Goal: Transaction & Acquisition: Obtain resource

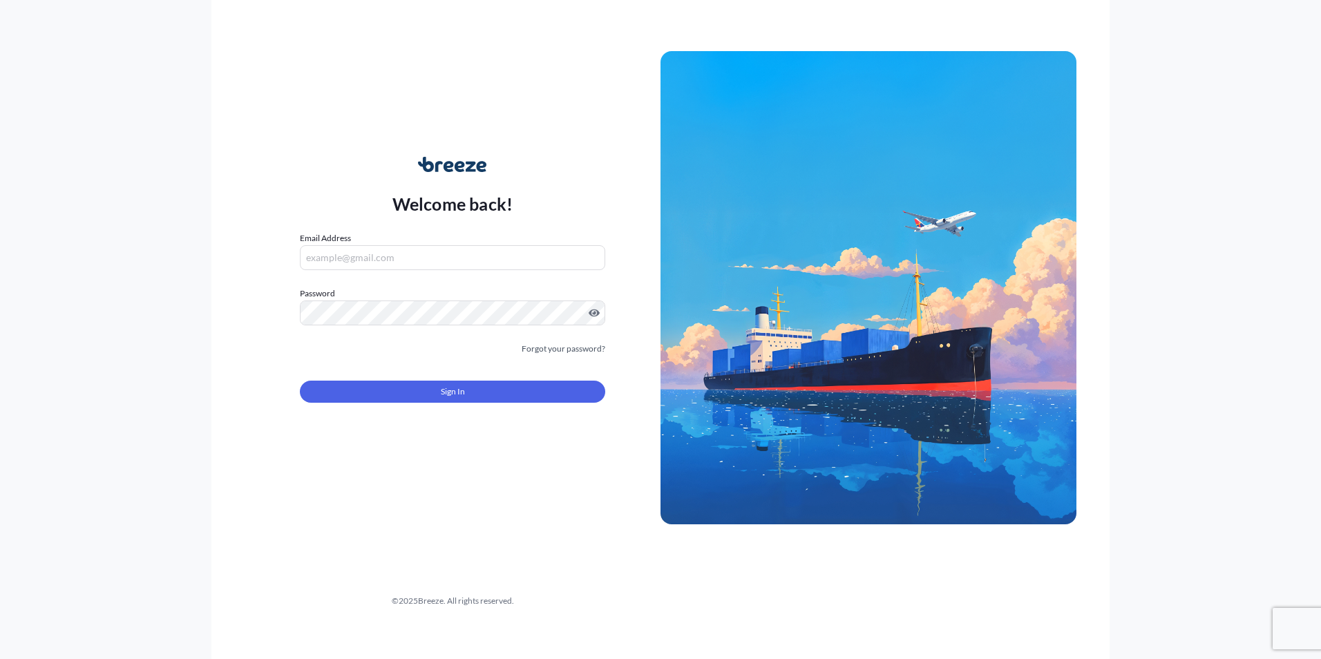
click at [397, 261] on input "Email Address" at bounding box center [452, 257] width 305 height 25
click at [197, 240] on div "Welcome back! Email Address Password Must include: Upper & lower case letters S…" at bounding box center [660, 329] width 1321 height 659
click at [257, 347] on div "Welcome back! Email Address Please enter a valid email address Password Must in…" at bounding box center [453, 288] width 416 height 318
click at [433, 524] on div "Welcome back! Email Address Please enter a valid email address Password Must in…" at bounding box center [660, 329] width 898 height 659
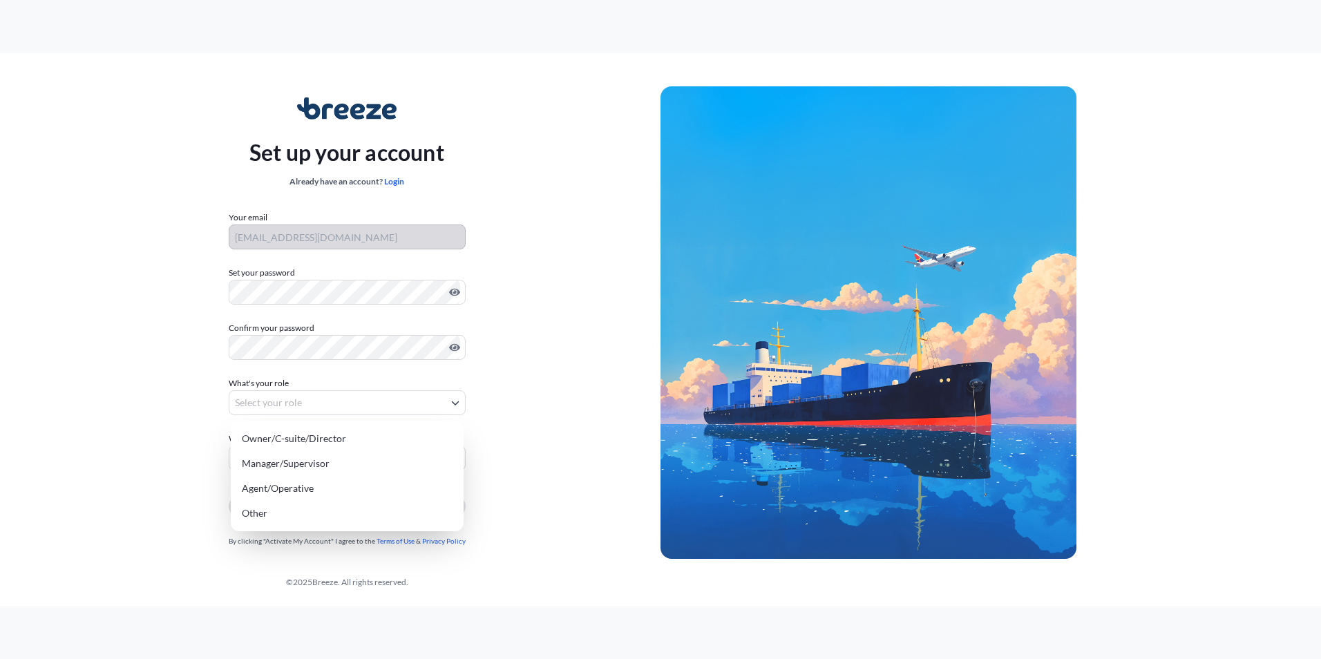
click at [262, 404] on body "Set up your account Already have an account? Login Your email sophy@vlogisticsc…" at bounding box center [660, 329] width 1321 height 659
click at [338, 461] on div "Manager/Supervisor" at bounding box center [347, 463] width 222 height 25
select select "manager/supervisor"
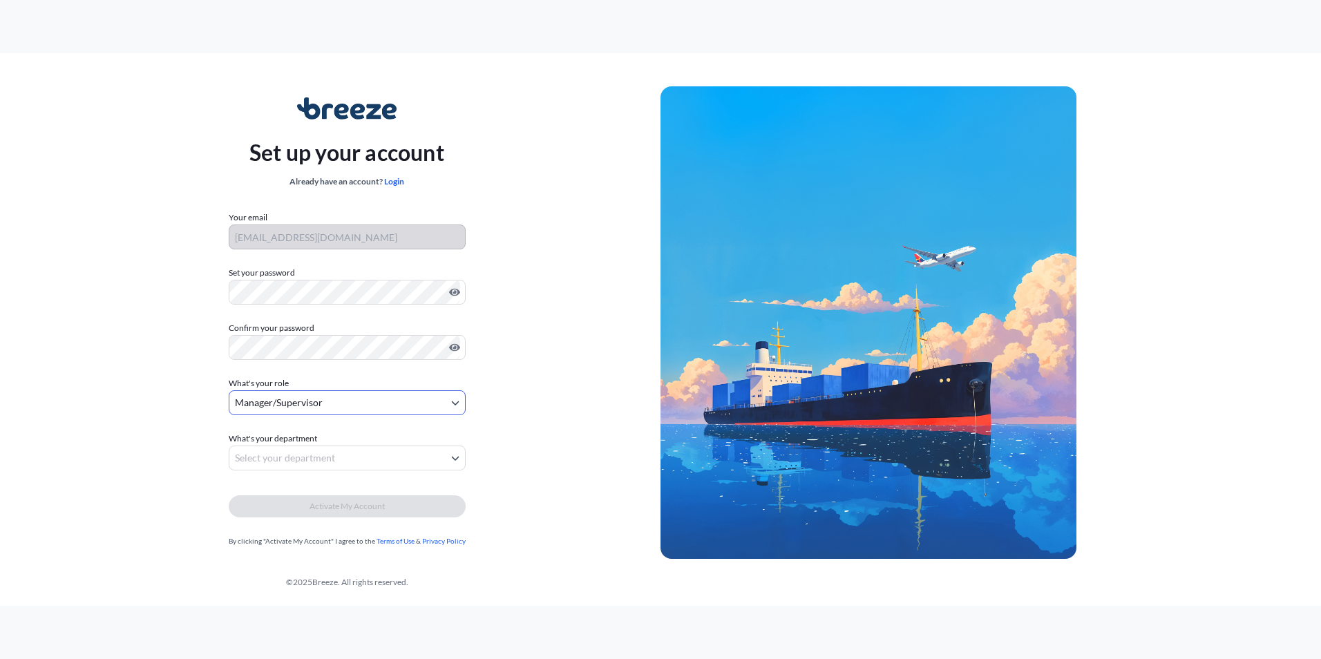
click at [325, 457] on body "Set up your account Already have an account? Login Your email sophy@vlogisticsc…" at bounding box center [660, 329] width 1321 height 659
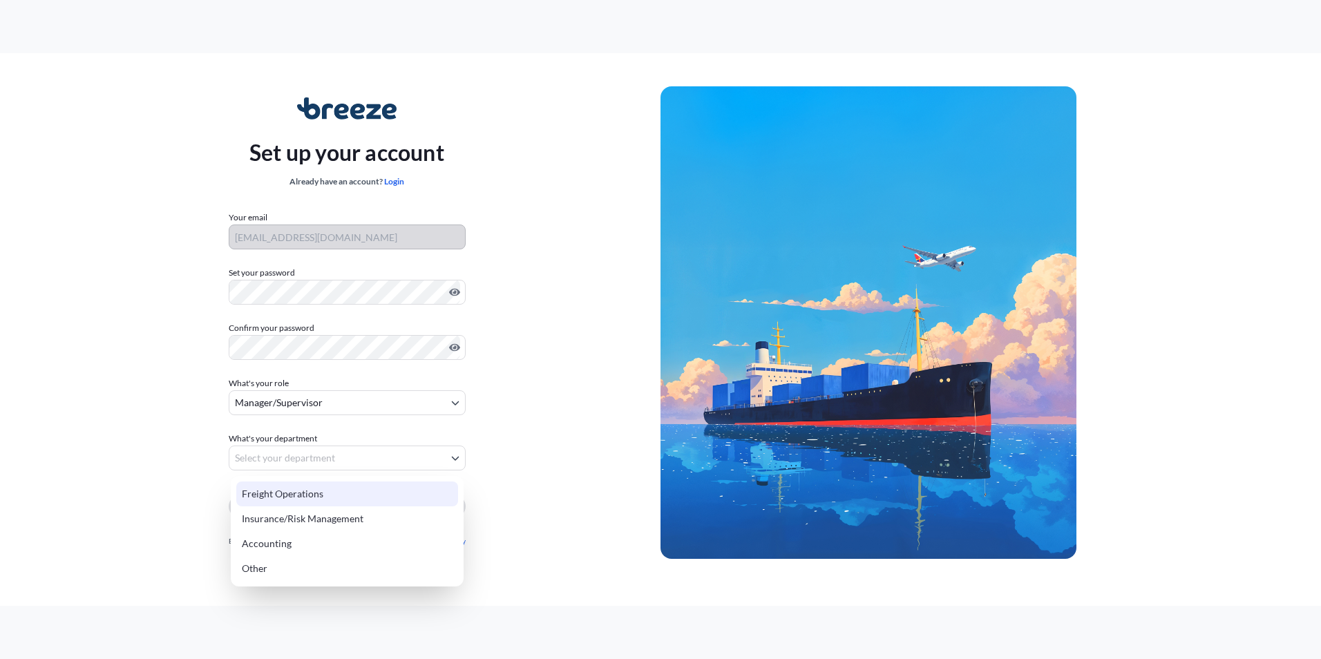
click at [342, 495] on div "Freight Operations" at bounding box center [347, 494] width 222 height 25
select select "freight operations"
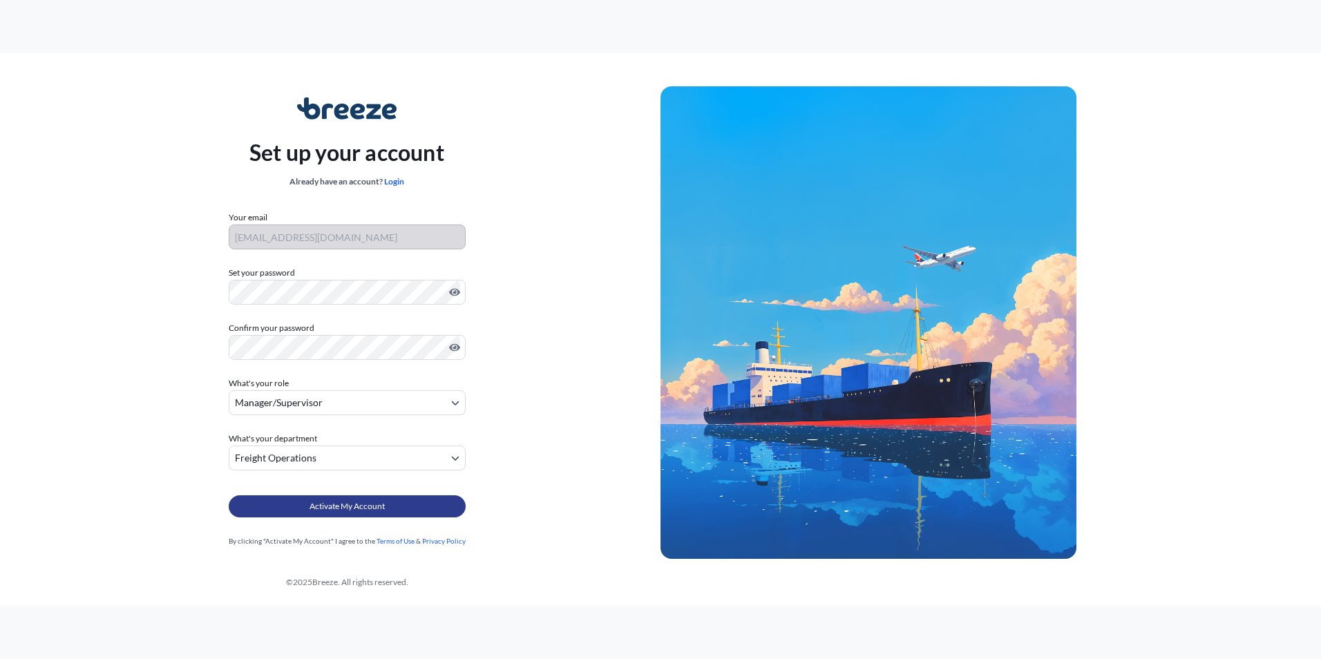
click at [362, 504] on span "Activate My Account" at bounding box center [346, 506] width 75 height 14
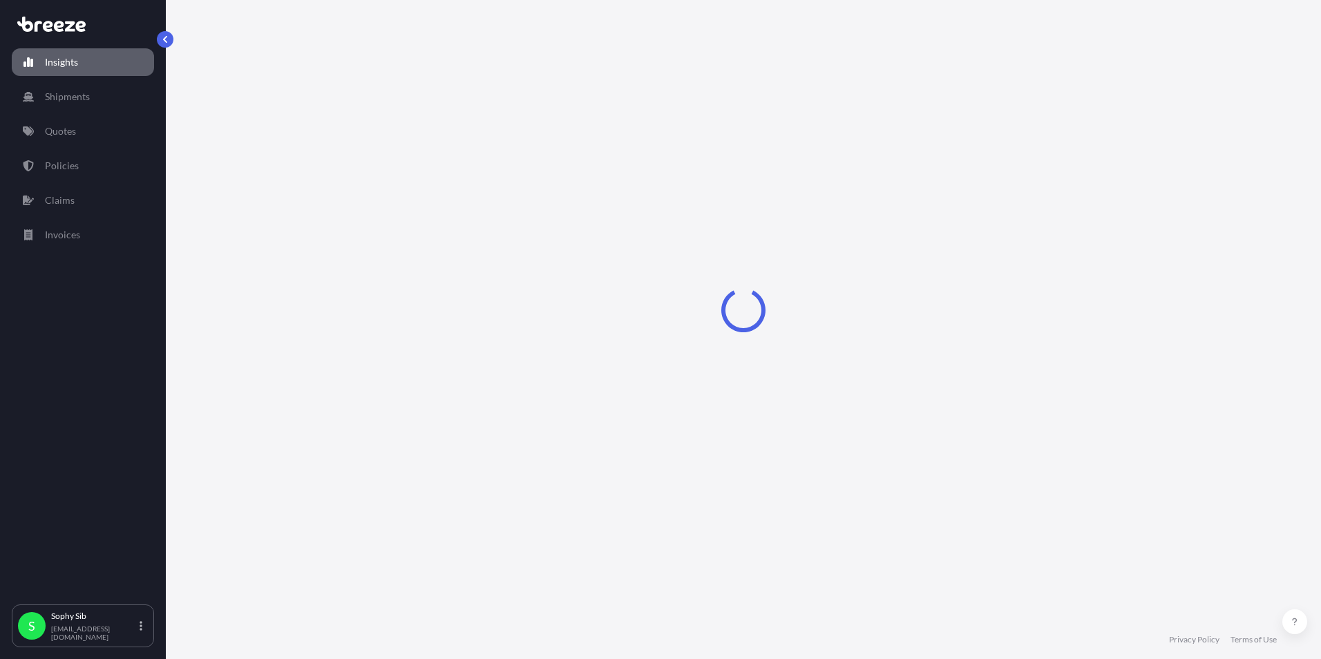
select select "2025"
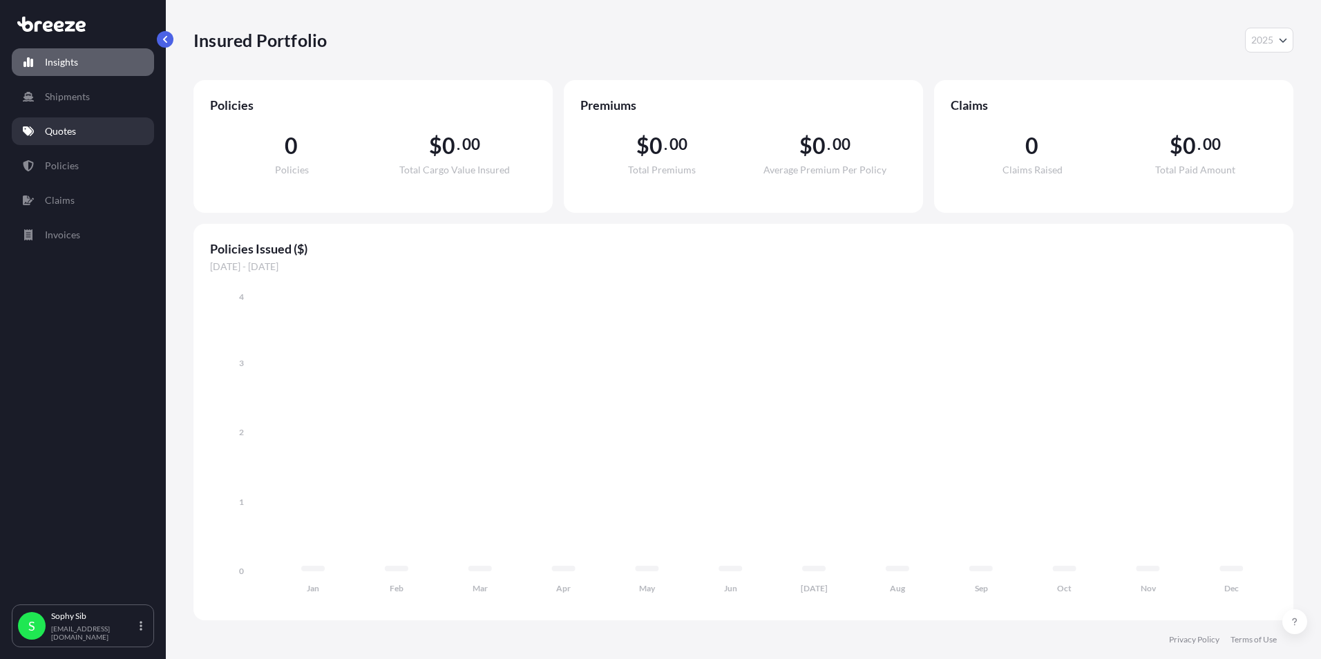
click at [74, 124] on link "Quotes" at bounding box center [83, 131] width 142 height 28
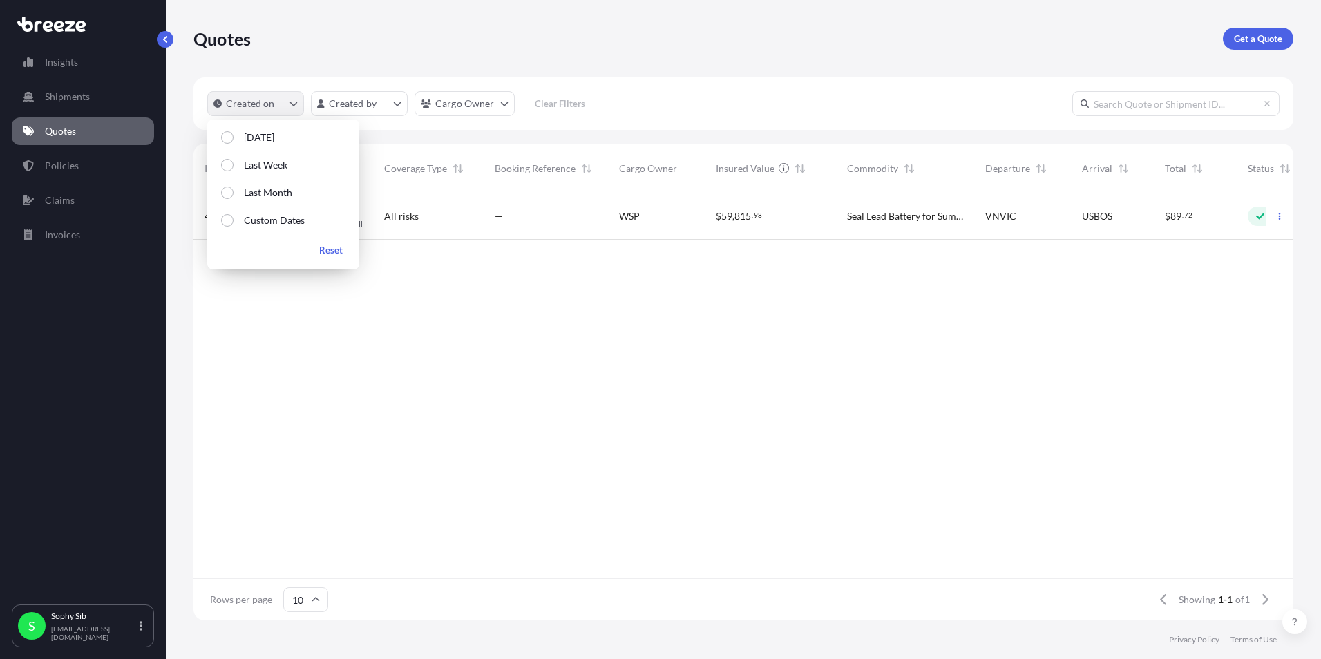
click at [290, 102] on icon "createdOn Filter options" at bounding box center [293, 103] width 8 height 8
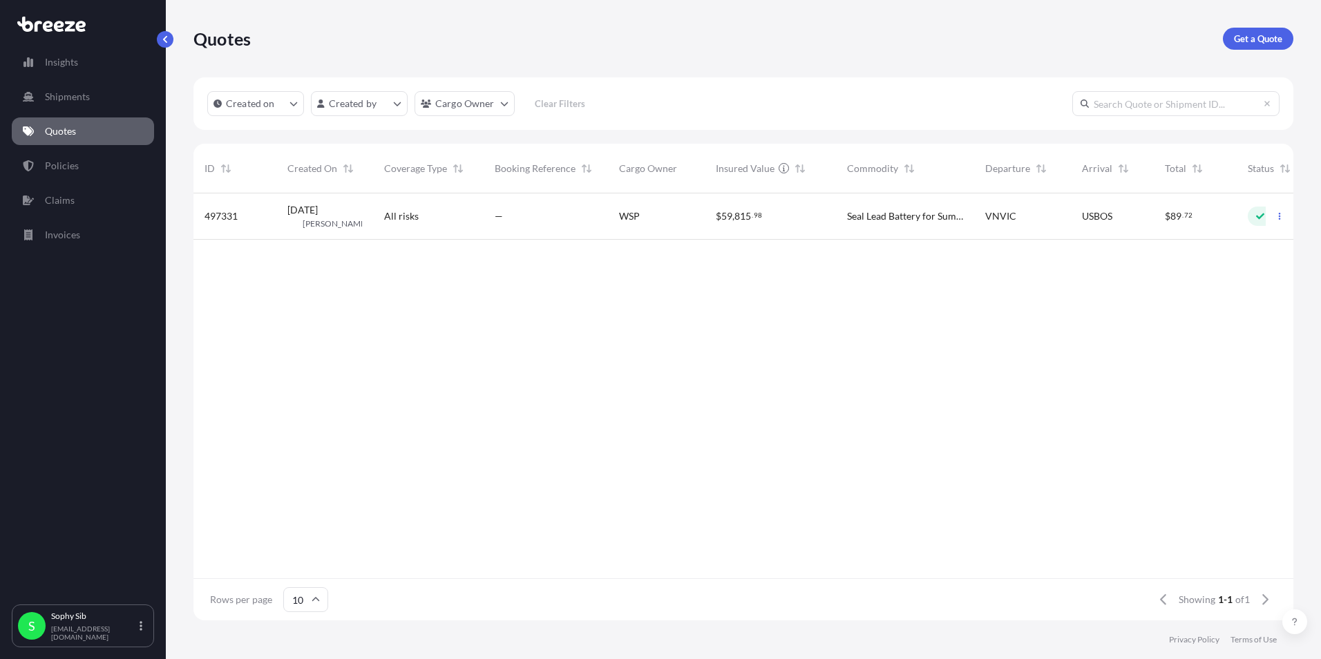
drag, startPoint x: 891, startPoint y: 301, endPoint x: 952, endPoint y: 256, distance: 76.1
click at [892, 302] on div "497331 [DATE] KL [PERSON_NAME] All risks — WSP $ 59 , 815 . 98 Seal Lead Batter…" at bounding box center [777, 385] width 1168 height 385
click at [1253, 33] on p "Get a Quote" at bounding box center [1258, 39] width 48 height 14
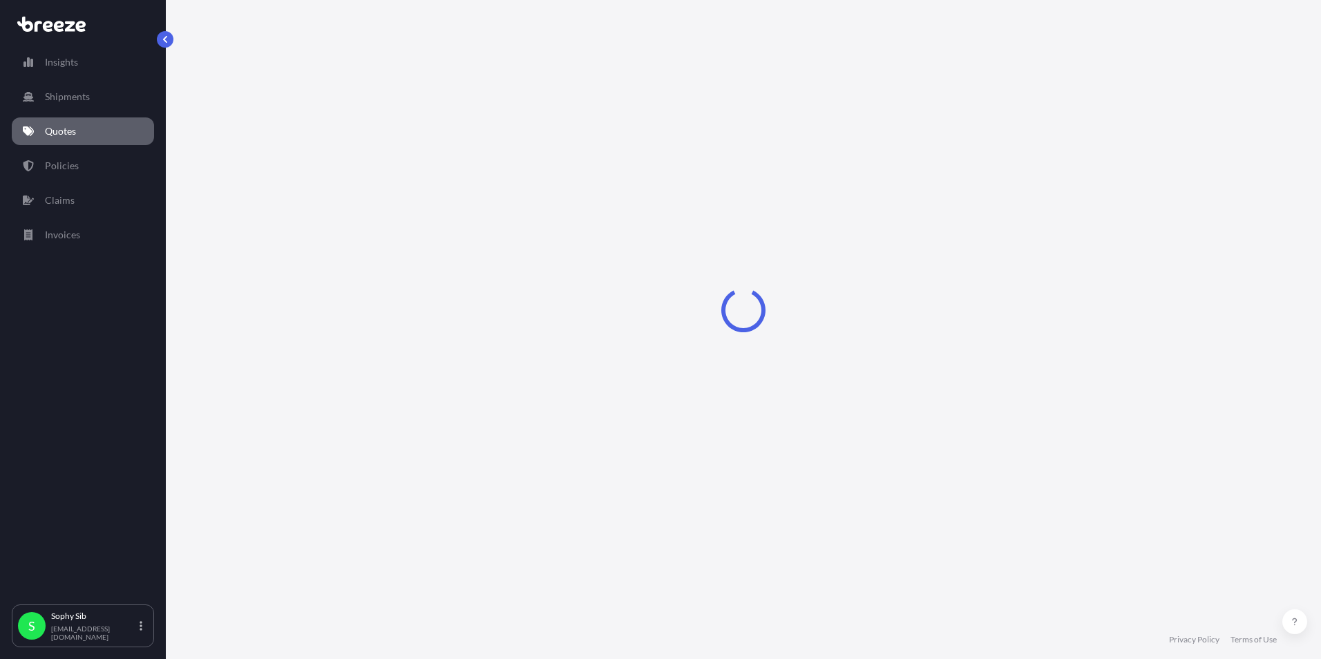
select select "Sea"
select select "1"
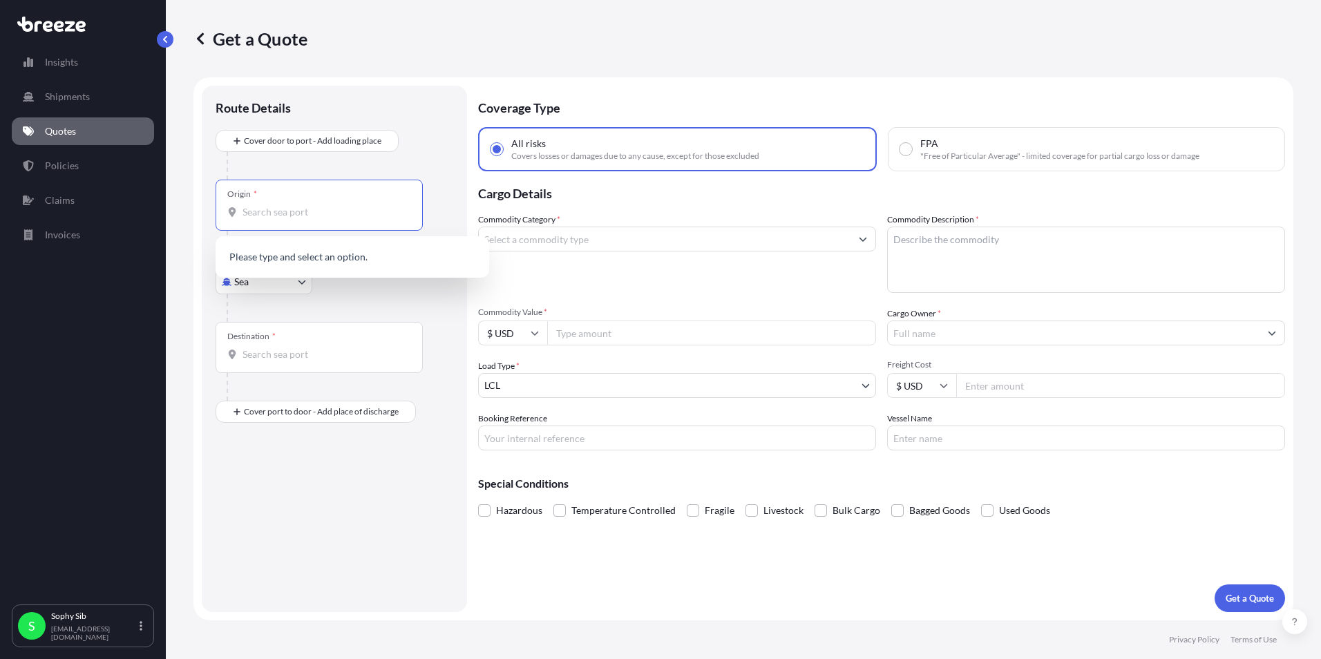
click at [294, 211] on input "Origin *" at bounding box center [323, 212] width 163 height 14
drag, startPoint x: 294, startPoint y: 211, endPoint x: 216, endPoint y: 207, distance: 78.1
click at [216, 207] on div "Origin * [GEOGRAPHIC_DATA], [GEOGRAPHIC_DATA]" at bounding box center [319, 205] width 207 height 51
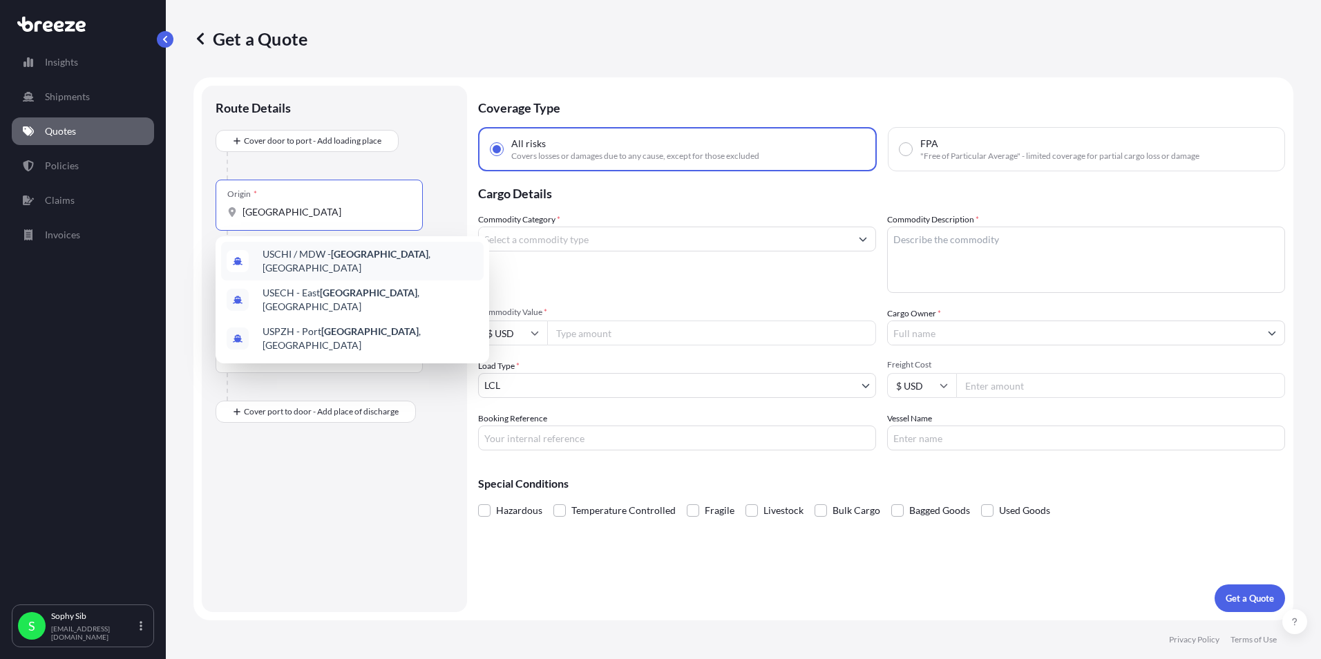
click at [420, 264] on span "USCHI / MDW - [GEOGRAPHIC_DATA] , [GEOGRAPHIC_DATA]" at bounding box center [371, 261] width 216 height 28
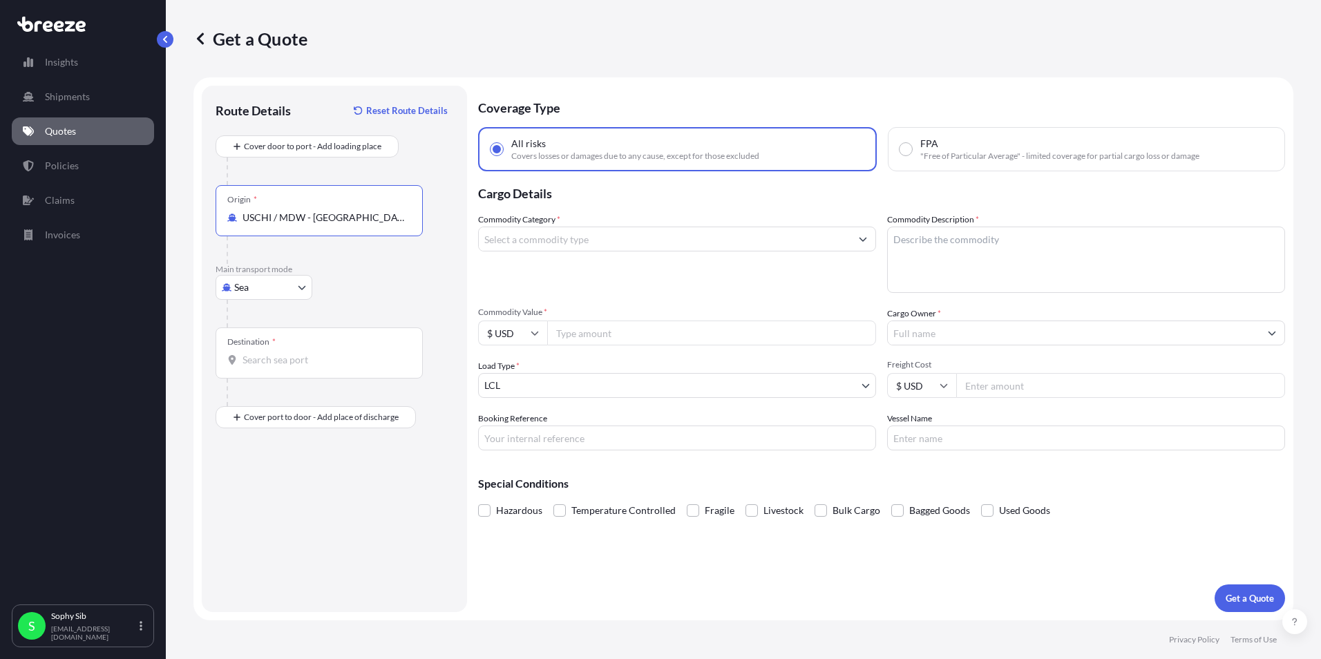
type input "USCHI / MDW - [GEOGRAPHIC_DATA], [GEOGRAPHIC_DATA]"
click at [300, 291] on body "Insights Shipments Quotes Policies Claims Invoices S Sophy Sib [EMAIL_ADDRESS][…" at bounding box center [660, 329] width 1321 height 659
click at [276, 327] on div "Sea" at bounding box center [264, 323] width 86 height 25
click at [344, 296] on div "Sea Sea Air Road Rail" at bounding box center [335, 287] width 238 height 25
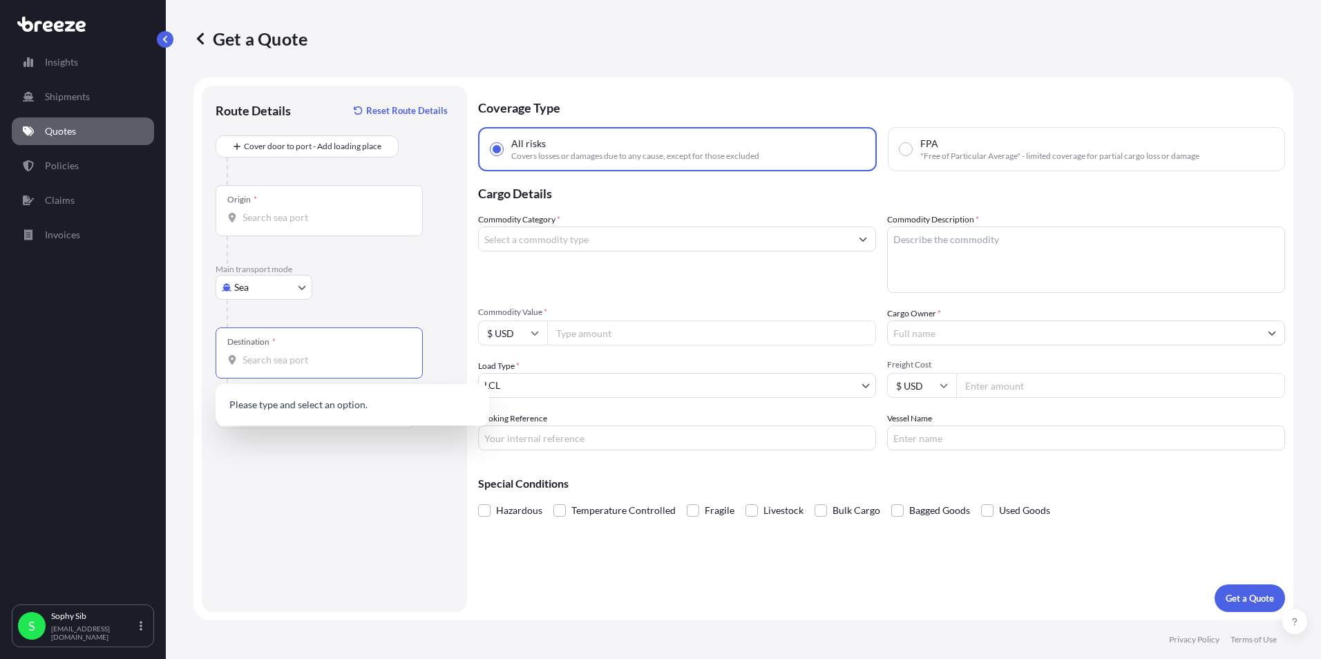
click at [300, 358] on input "Destination *" at bounding box center [323, 360] width 163 height 14
click at [324, 218] on input "Origin *" at bounding box center [323, 218] width 163 height 14
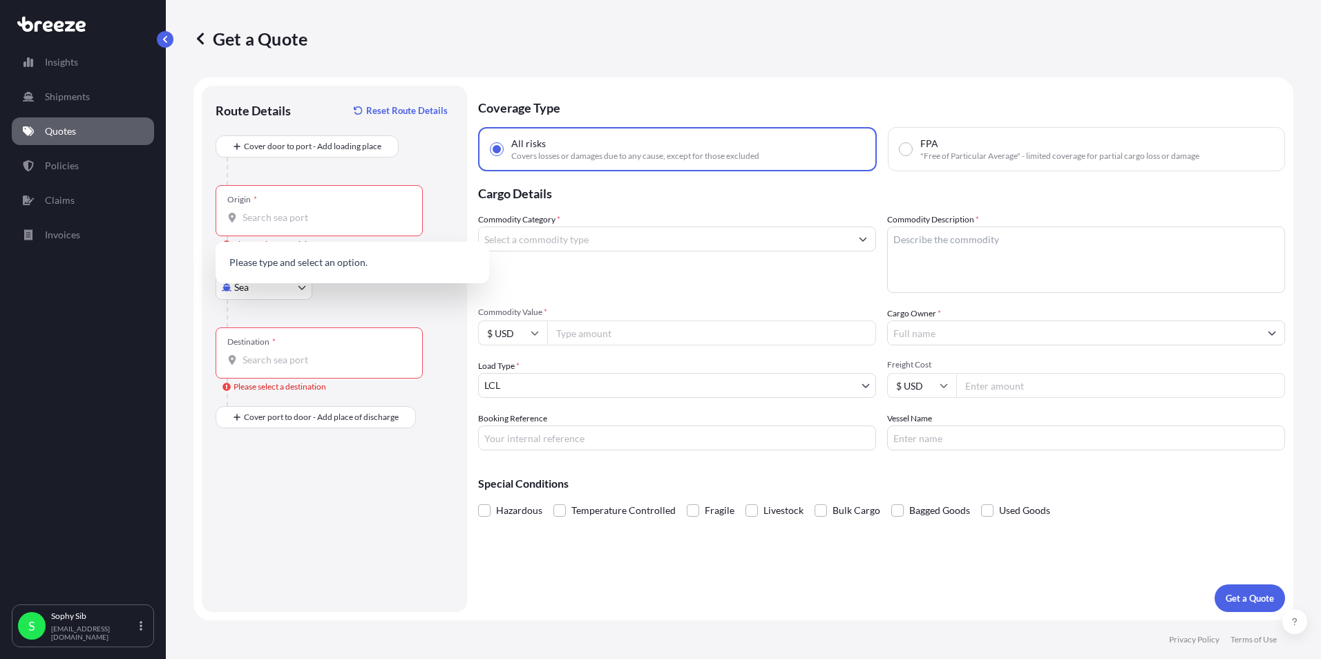
click at [445, 200] on div "Origin * Please select an origin" at bounding box center [335, 224] width 238 height 79
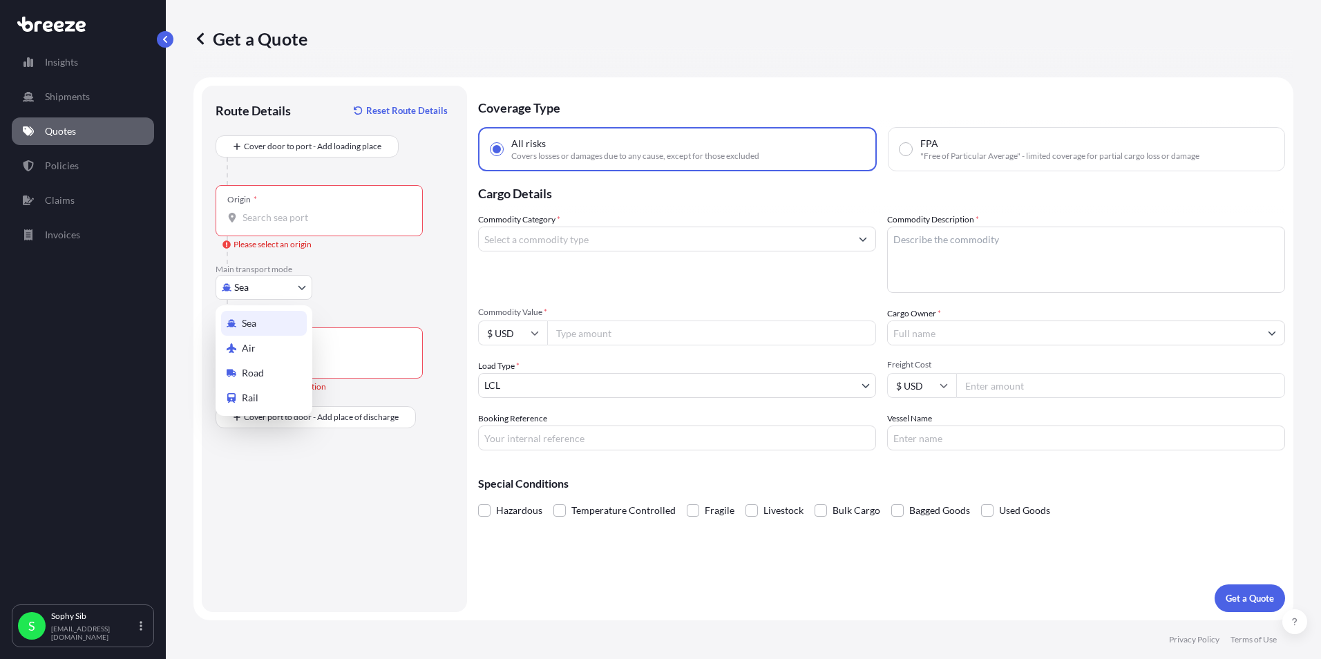
click at [292, 282] on body "0 options available. 0 options available. Insights Shipments Quotes Policies Cl…" at bounding box center [660, 329] width 1321 height 659
click at [303, 350] on div "Destination *" at bounding box center [319, 352] width 207 height 51
click at [303, 353] on input "Destination * Please select a destination" at bounding box center [323, 360] width 163 height 14
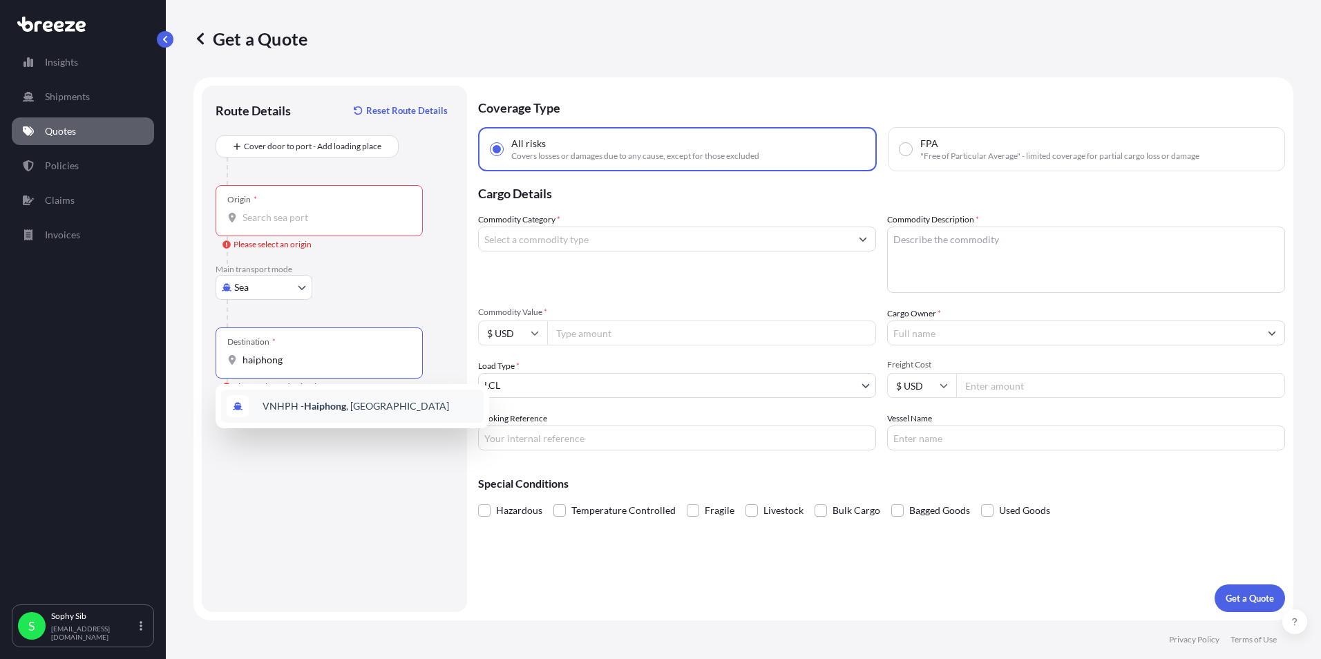
click at [363, 410] on span "VNHPH - Haiphong , [GEOGRAPHIC_DATA]" at bounding box center [356, 406] width 187 height 14
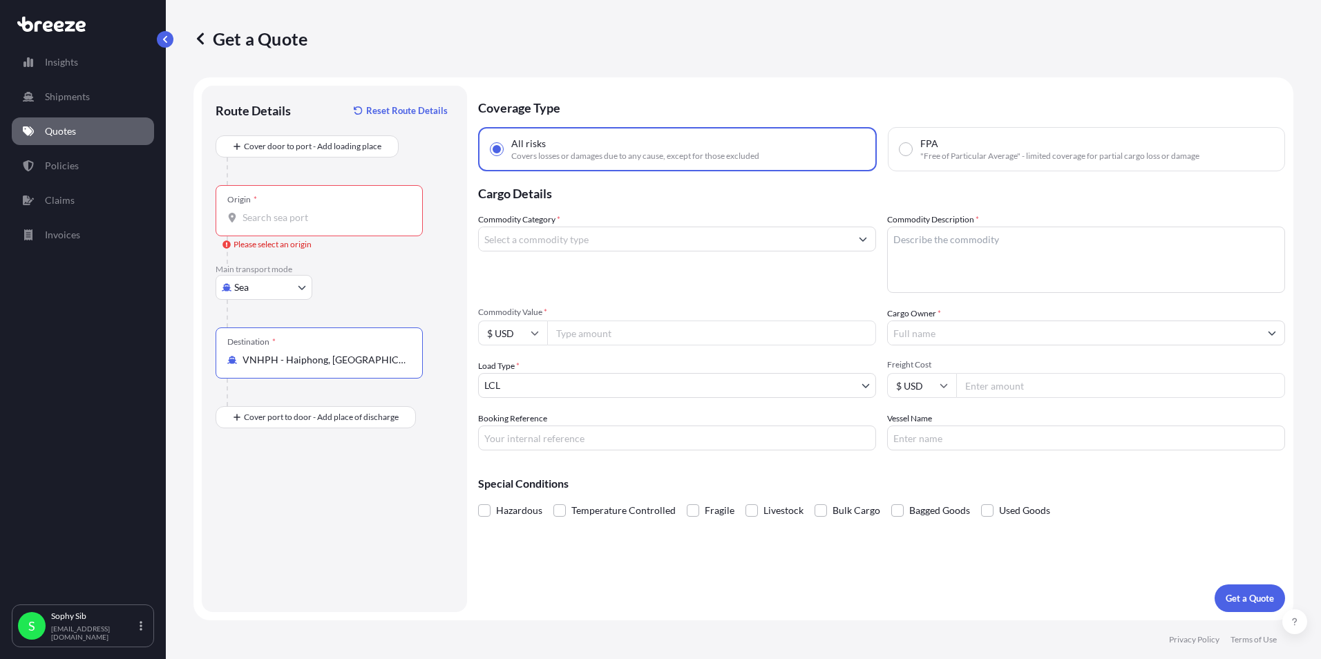
type input "VNHPH - Haiphong, [GEOGRAPHIC_DATA]"
click at [337, 216] on input "Origin * Please select an origin" at bounding box center [323, 218] width 163 height 14
type input "USCHI / MDW - [GEOGRAPHIC_DATA], [GEOGRAPHIC_DATA]"
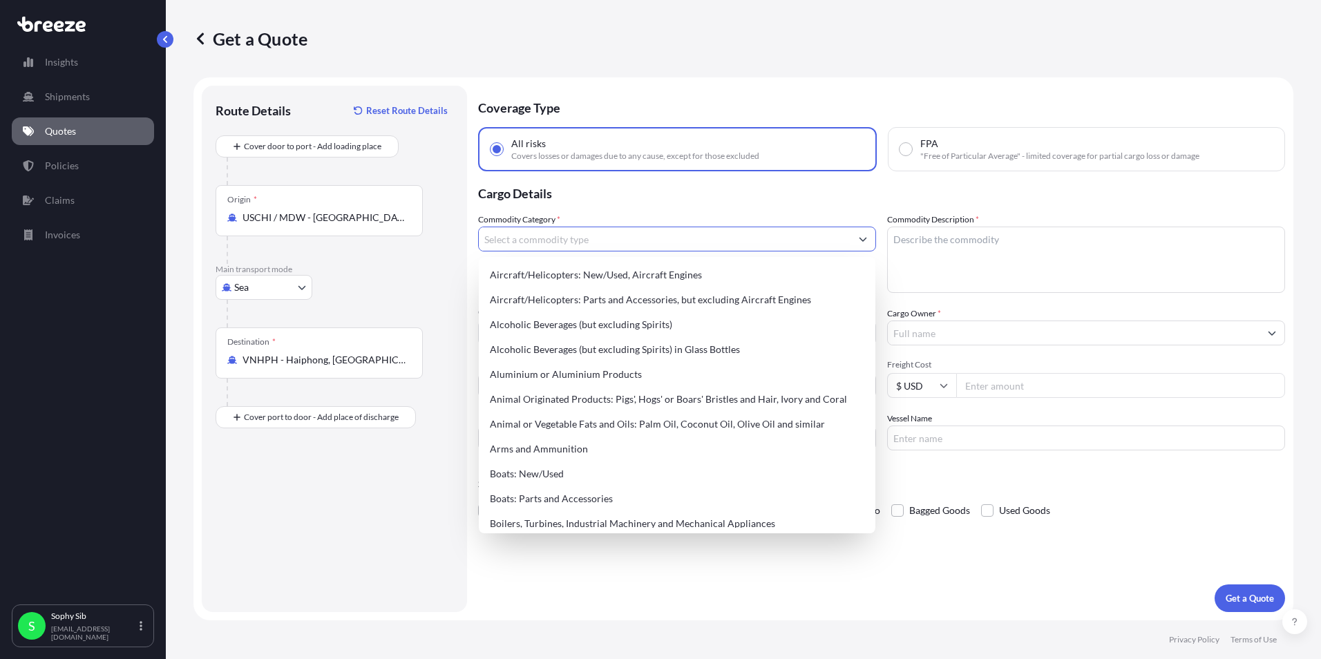
click at [563, 242] on input "Commodity Category *" at bounding box center [665, 239] width 372 height 25
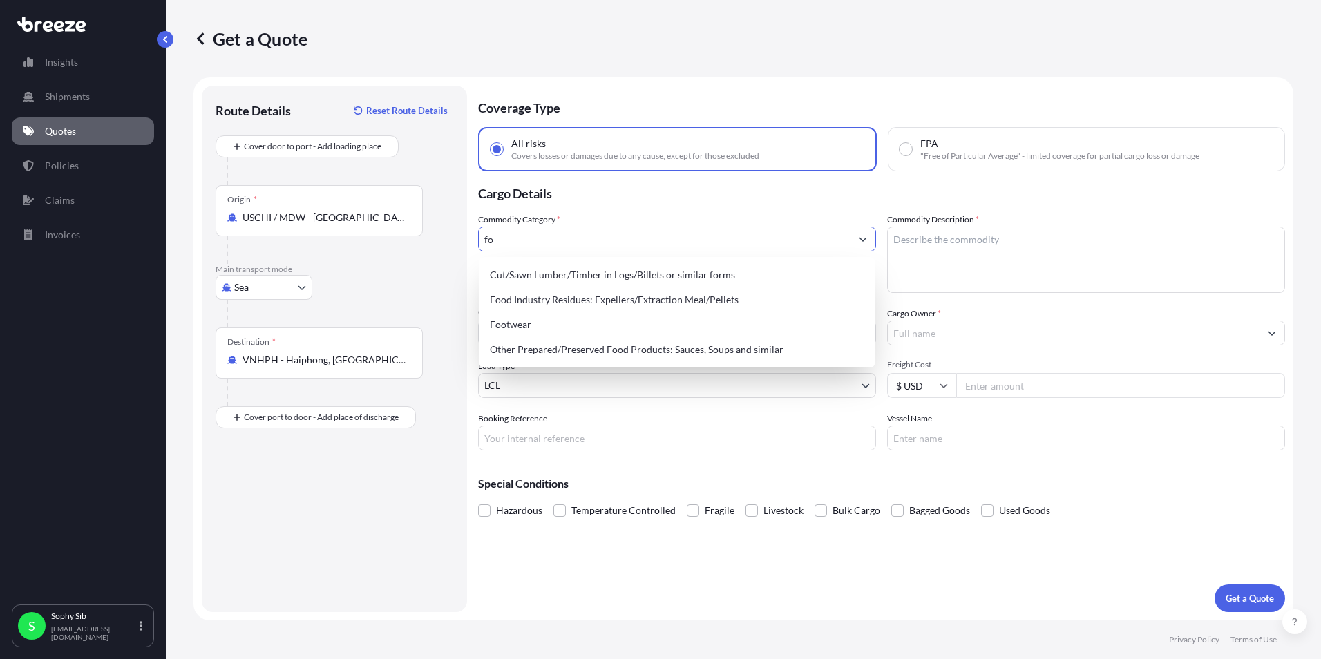
type input "f"
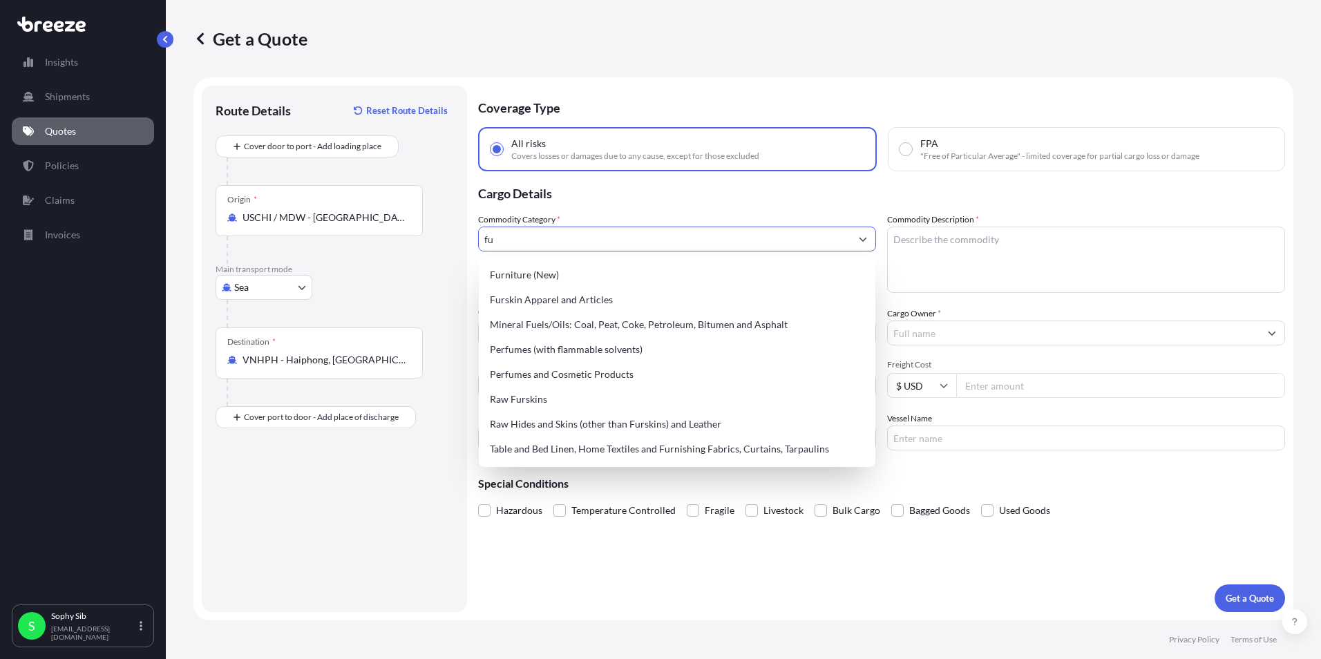
type input "f"
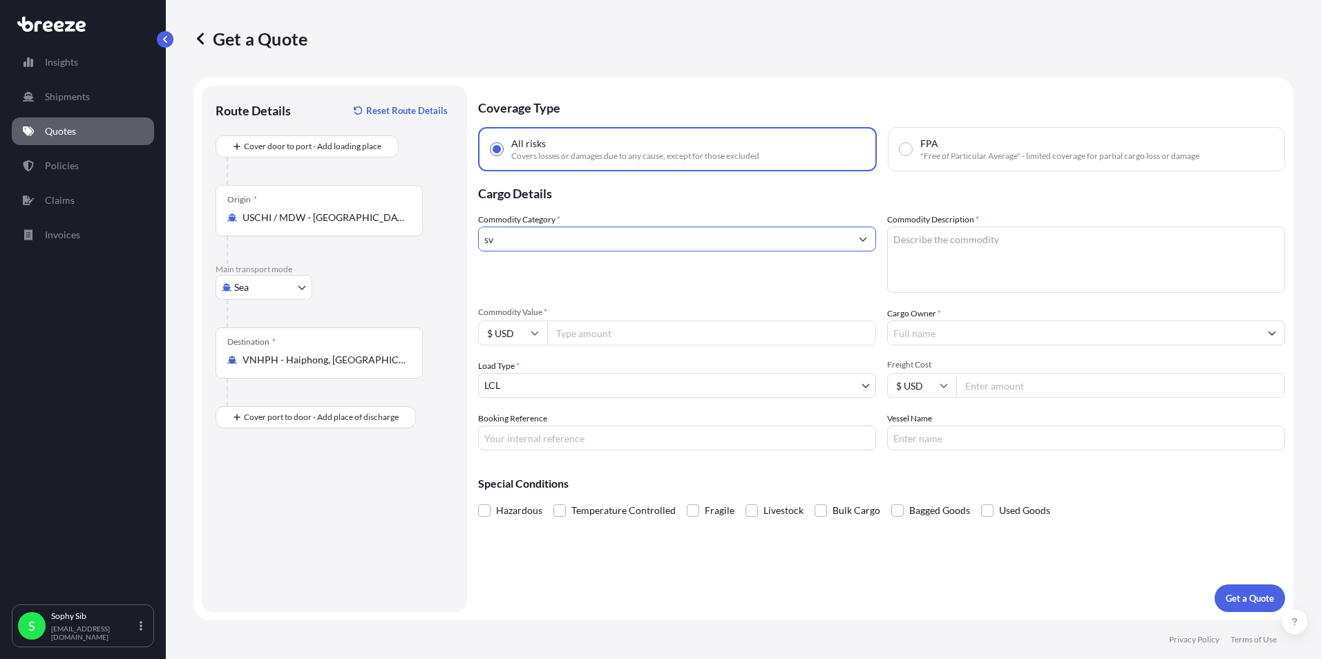
type input "s"
type input "v"
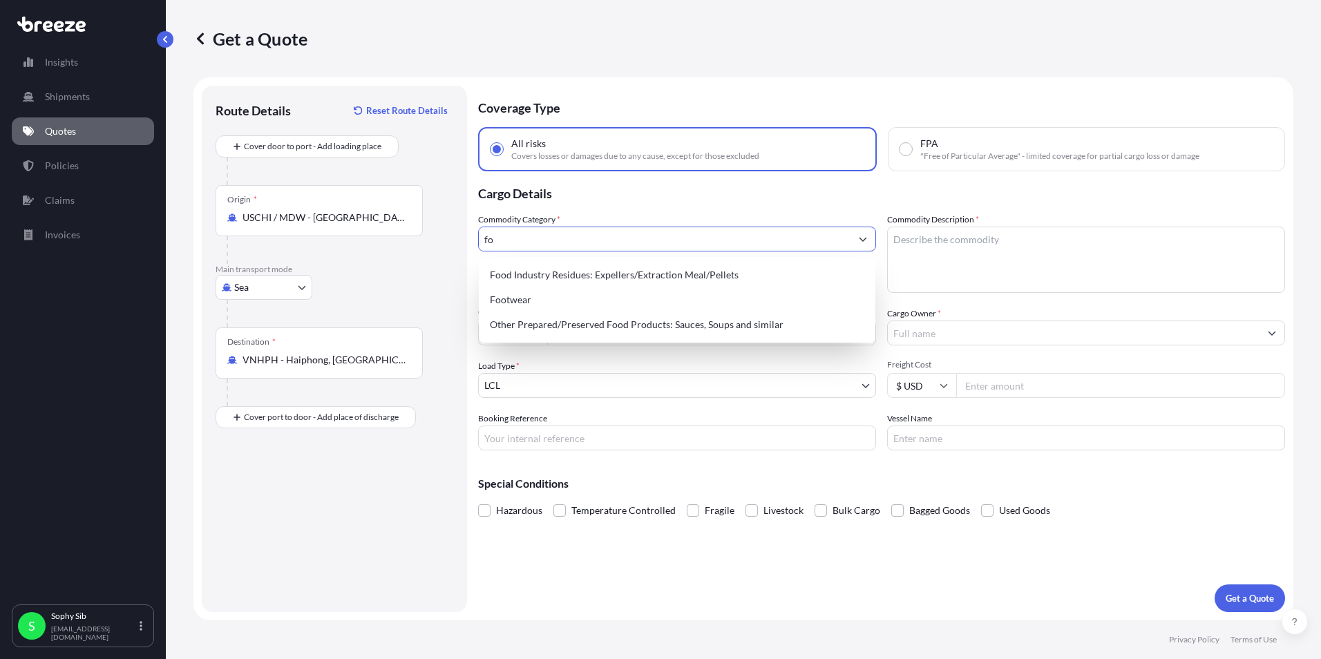
type input "f"
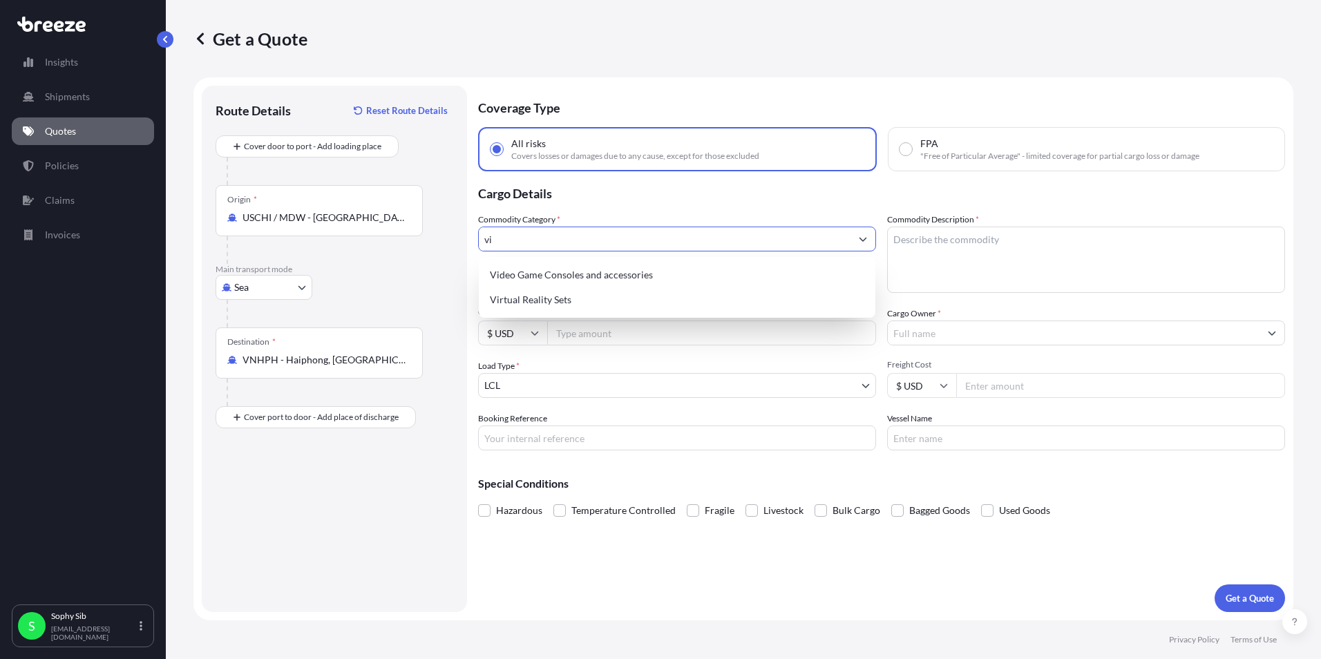
type input "v"
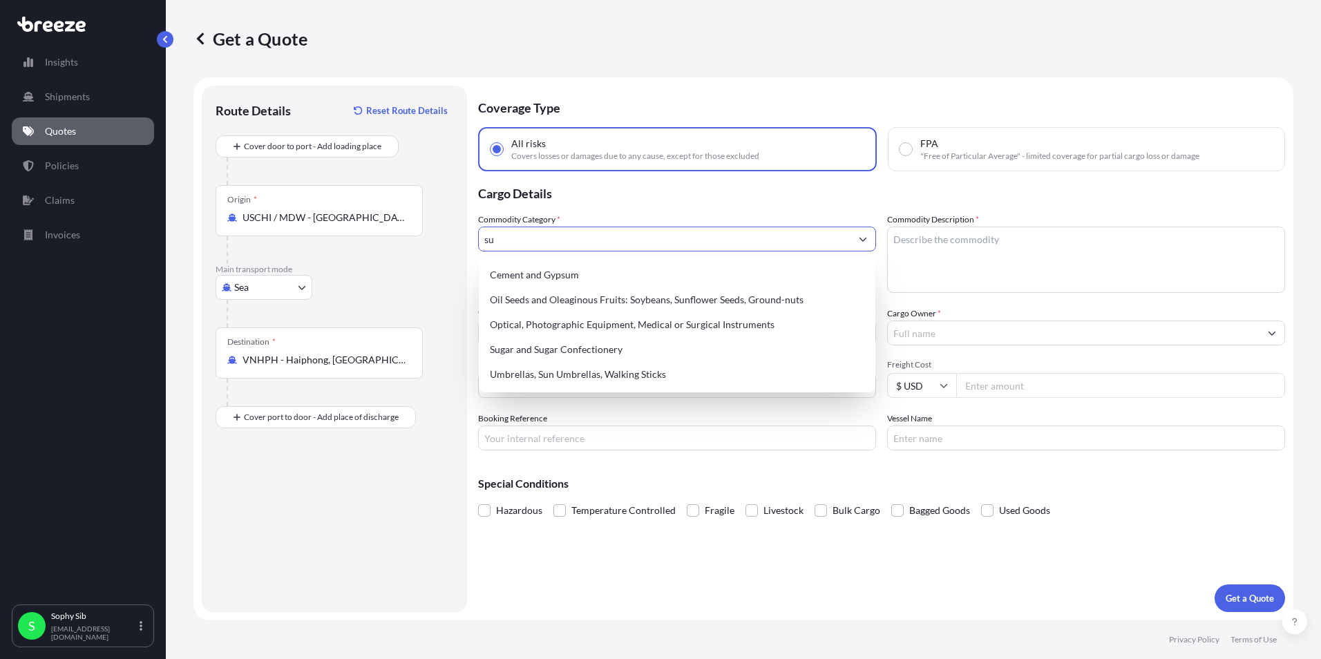
type input "s"
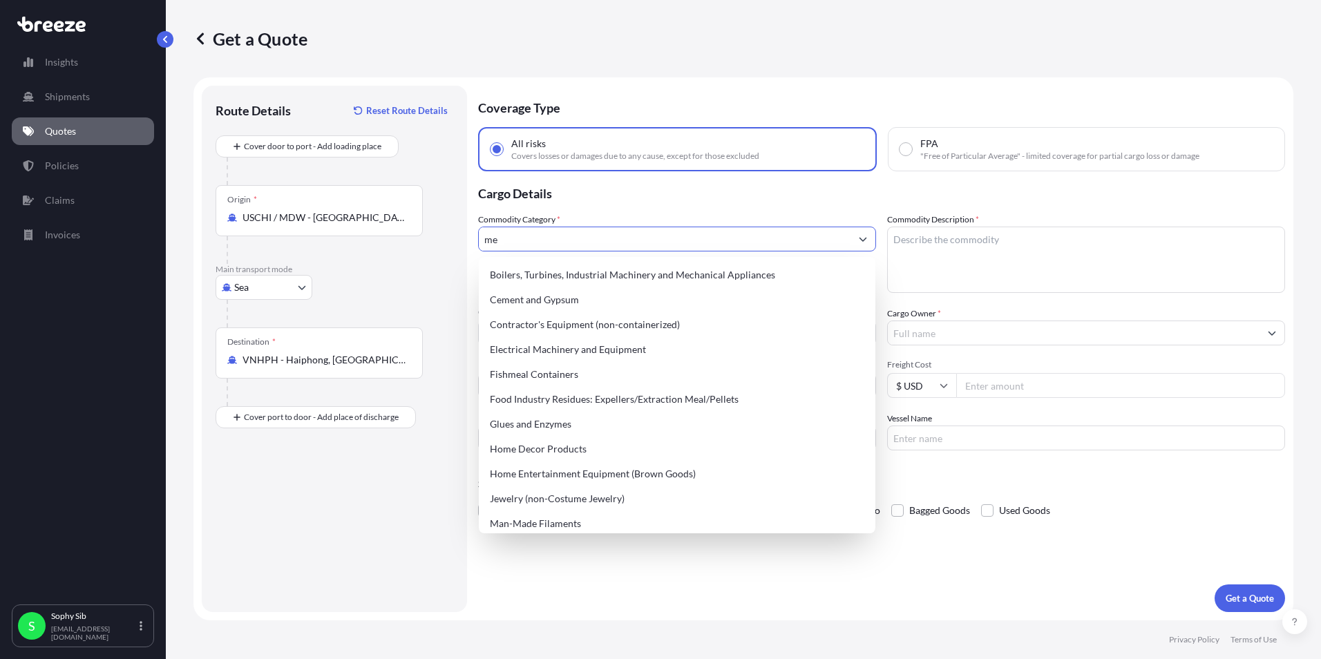
type input "m"
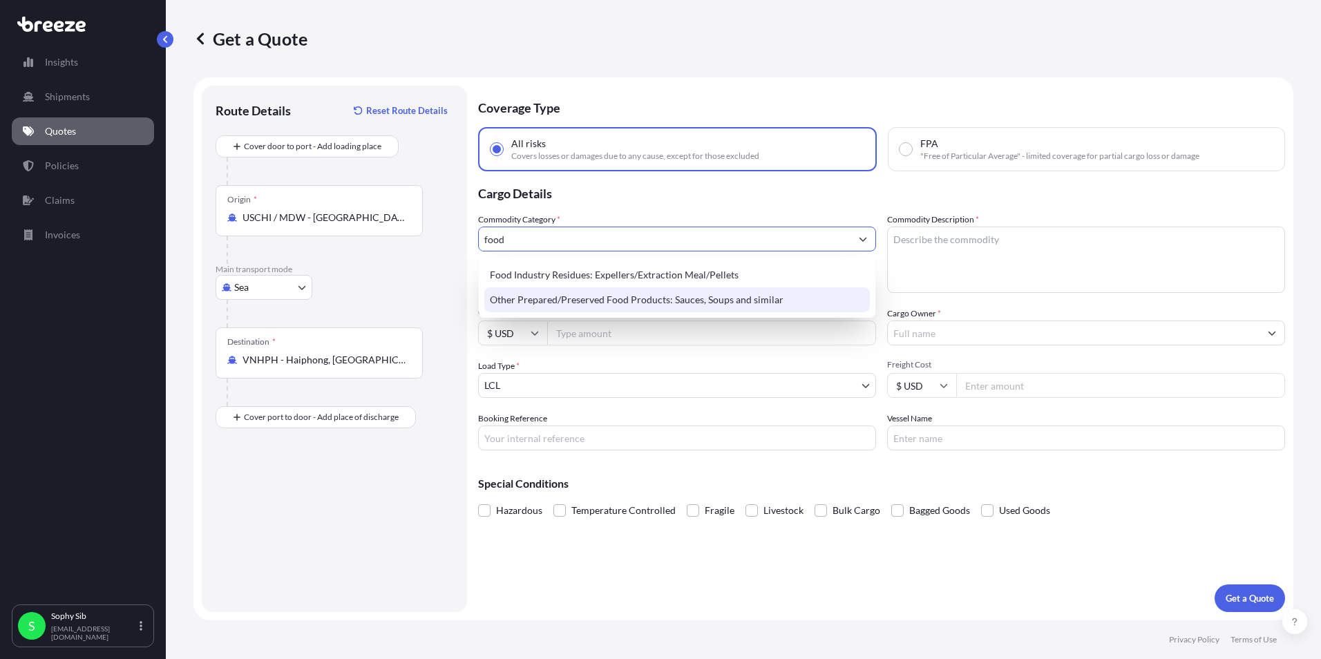
click at [701, 299] on div "Other Prepared/Preserved Food Products: Sauces, Soups and similar" at bounding box center [676, 299] width 385 height 25
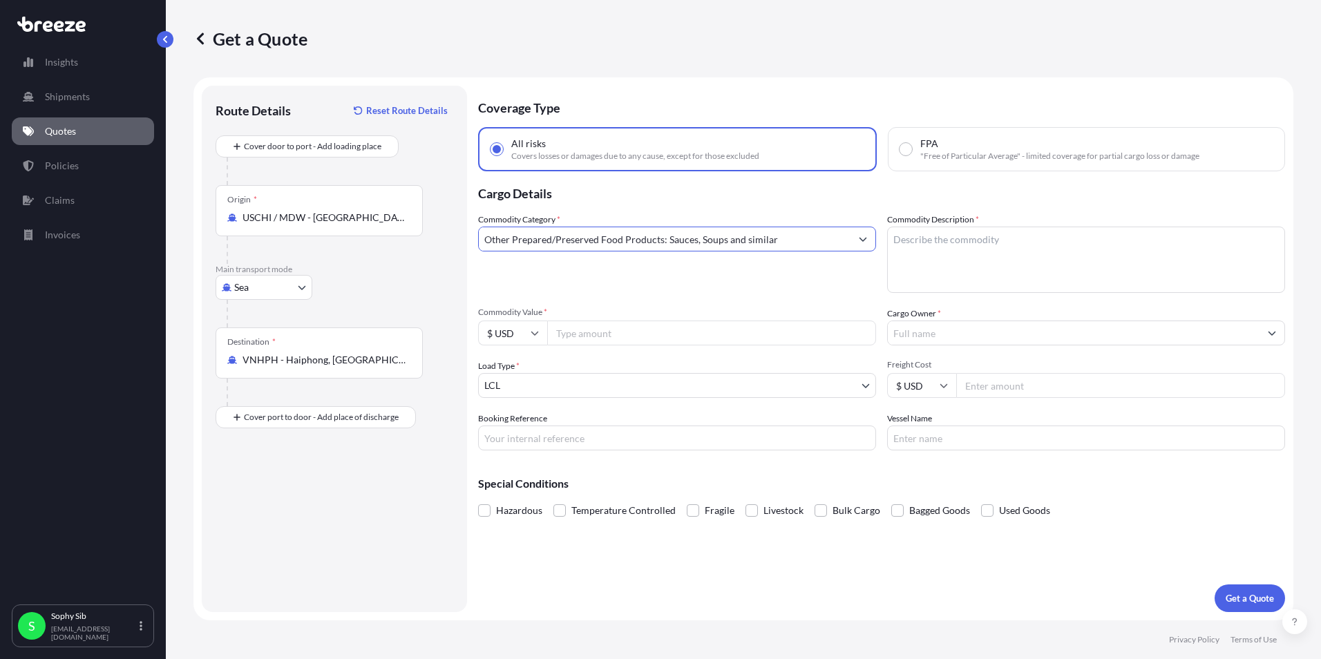
type input "Other Prepared/Preserved Food Products: Sauces, Soups and similar"
click at [958, 263] on textarea "Commodity Description *" at bounding box center [1086, 260] width 398 height 66
type textarea "food supplements"
click at [718, 341] on input "Commodity Value *" at bounding box center [711, 333] width 329 height 25
type input "163138.23"
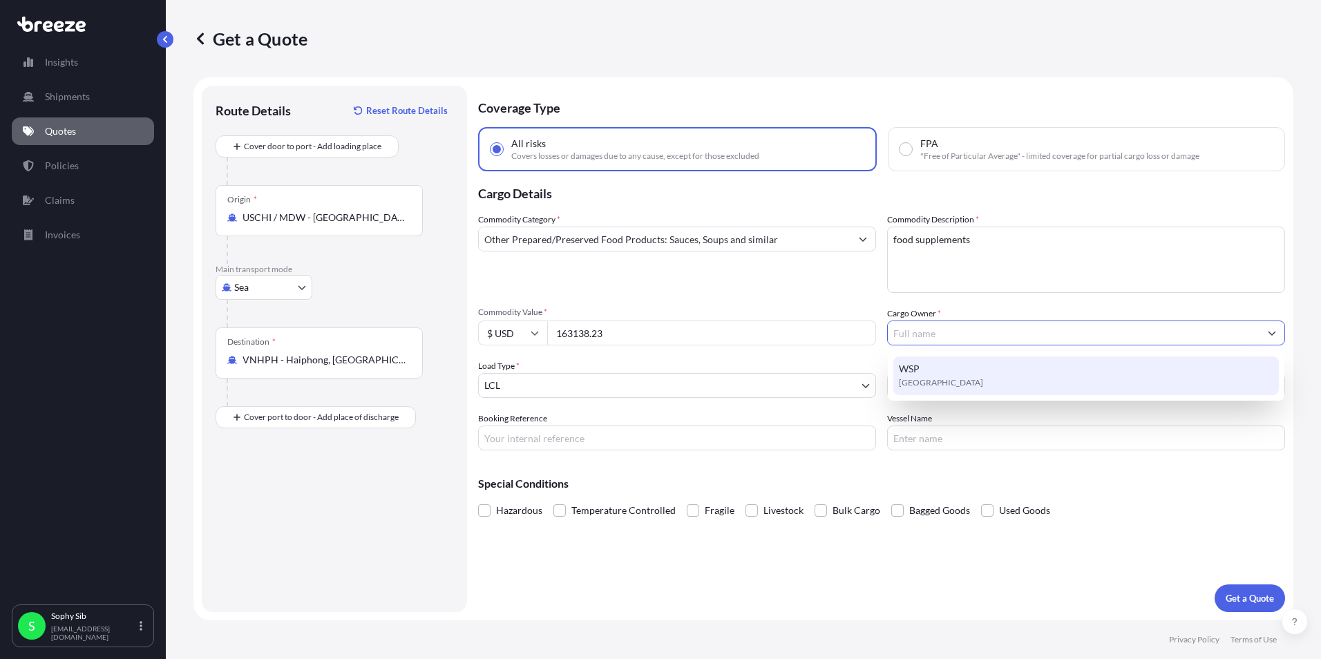
click at [946, 368] on div "WSP [GEOGRAPHIC_DATA]" at bounding box center [1085, 375] width 385 height 39
type input "WSP"
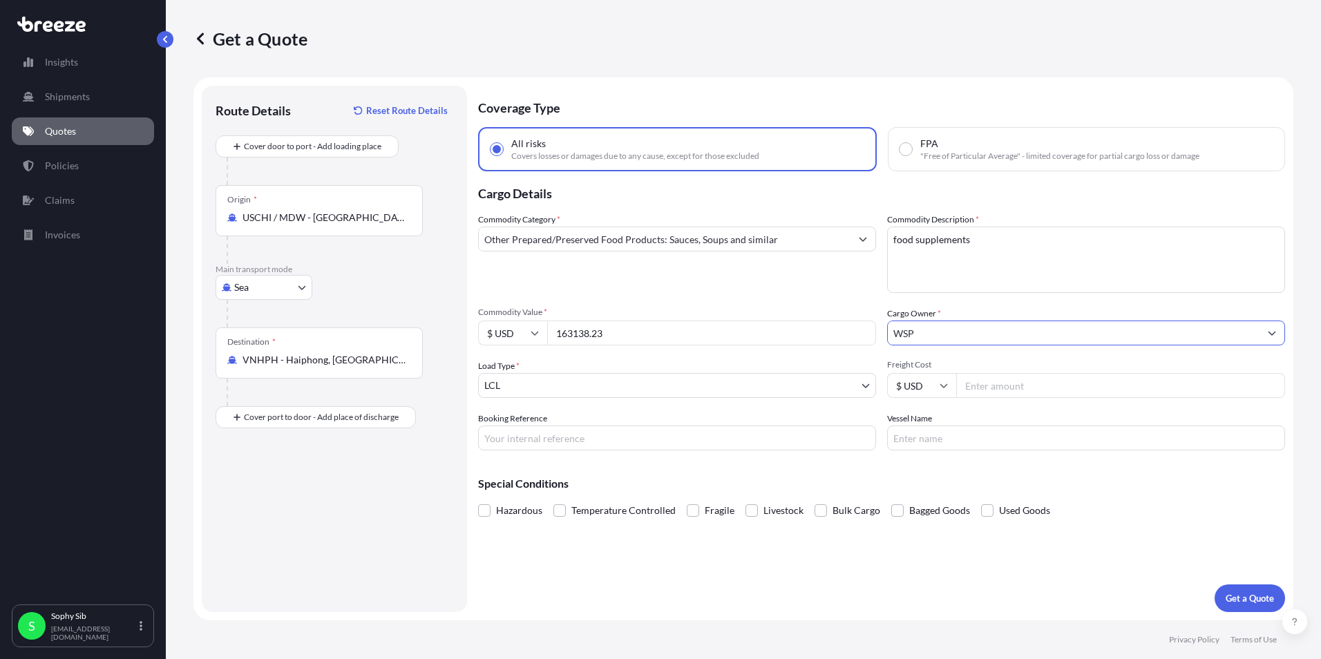
click at [655, 388] on body "Insights Shipments Quotes Policies Claims Invoices S Sophy Sib [EMAIL_ADDRESS][…" at bounding box center [660, 329] width 1321 height 659
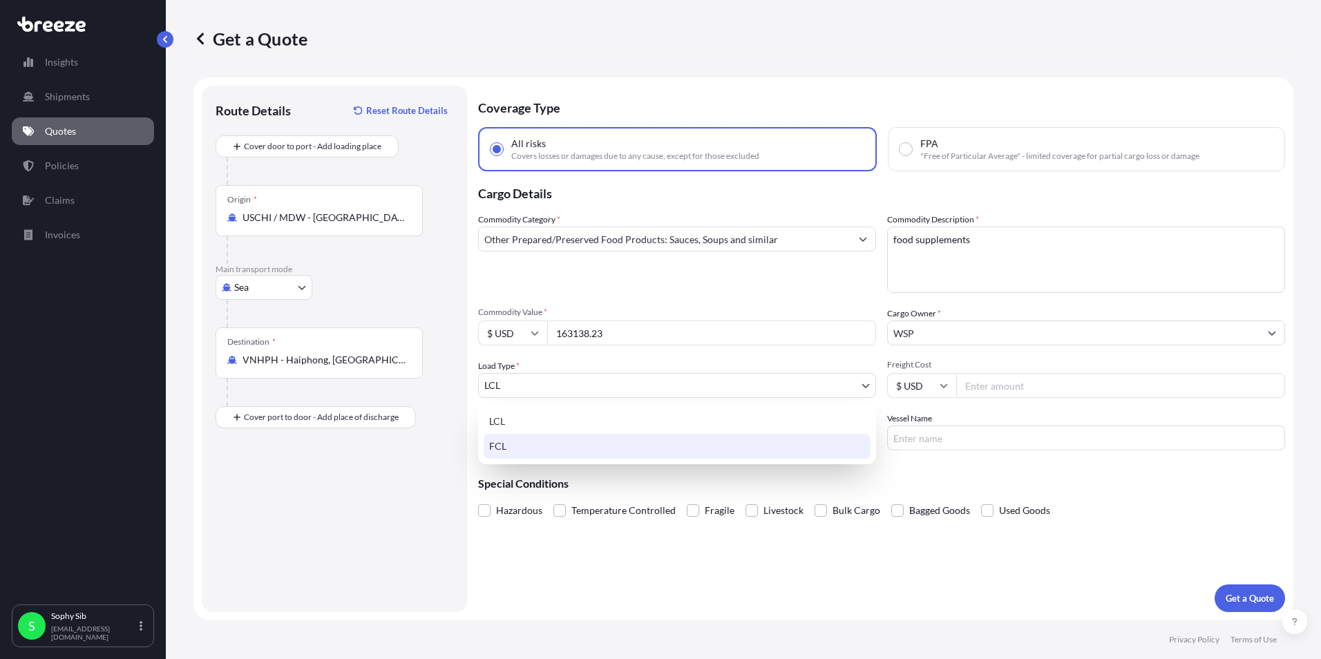
click at [606, 452] on div "FCL" at bounding box center [677, 446] width 387 height 25
select select "2"
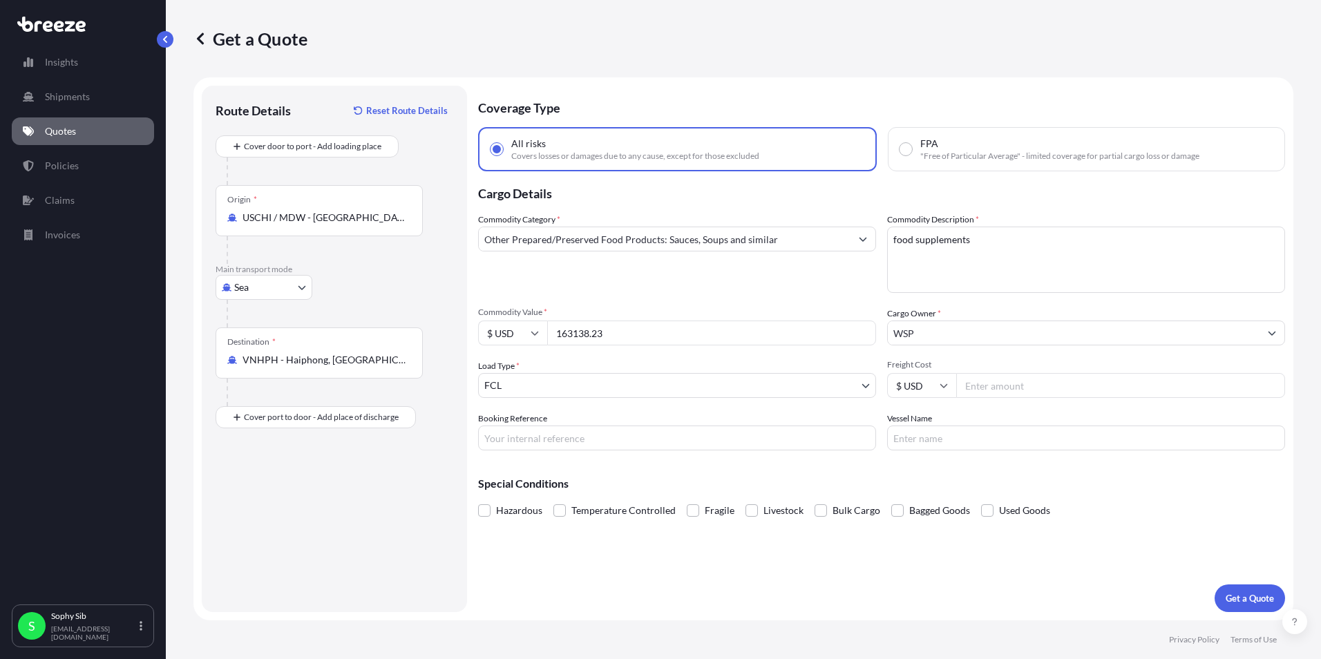
click at [989, 390] on input "Freight Cost" at bounding box center [1120, 385] width 329 height 25
type input "2903"
click at [909, 515] on span "Bagged Goods" at bounding box center [939, 510] width 61 height 21
click at [891, 500] on input "Bagged Goods" at bounding box center [891, 500] width 0 height 0
click at [1234, 598] on p "Get a Quote" at bounding box center [1250, 598] width 48 height 14
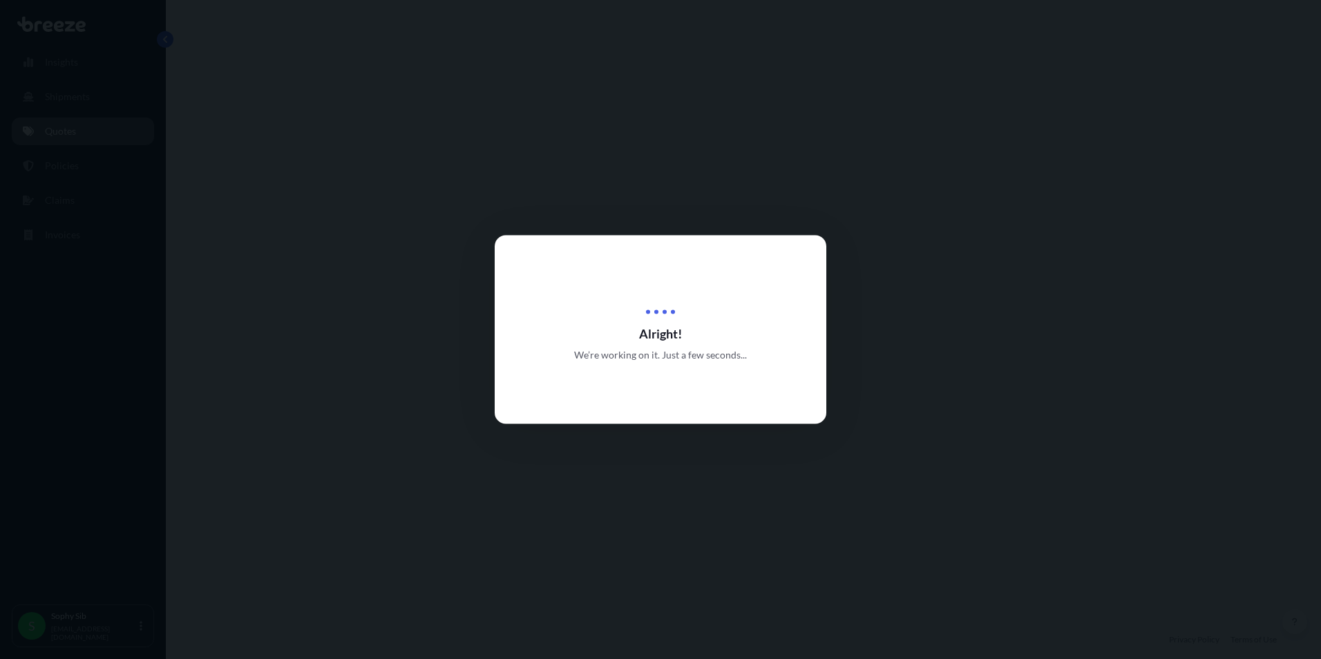
select select "Sea"
select select "2"
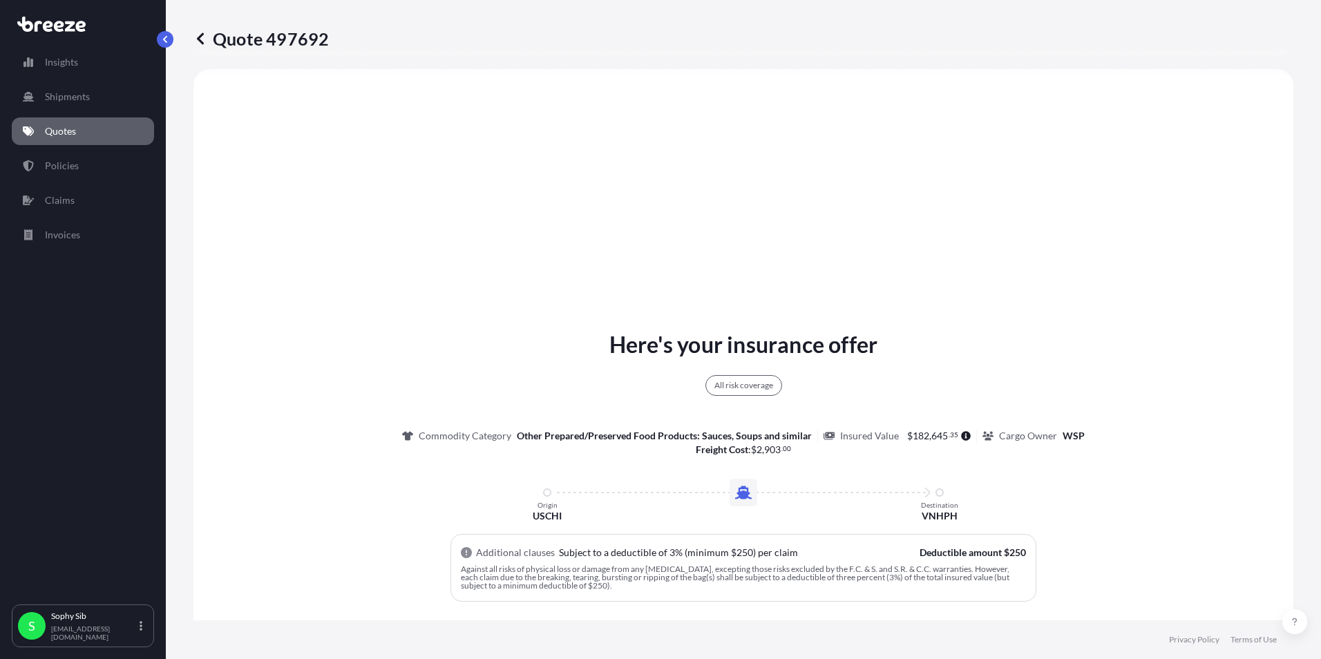
scroll to position [502, 0]
